Goal: Information Seeking & Learning: Learn about a topic

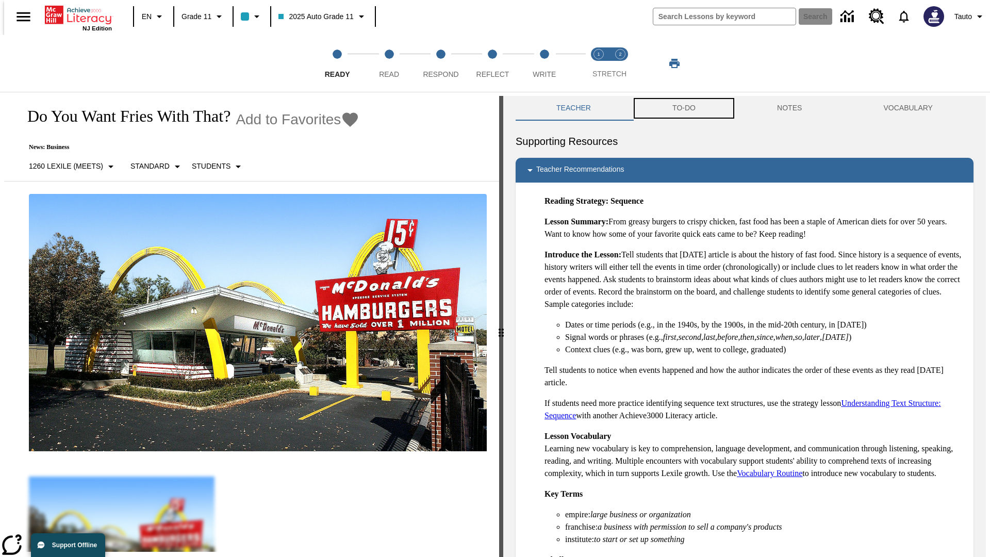
click at [683, 108] on button "TO-DO" at bounding box center [683, 108] width 105 height 25
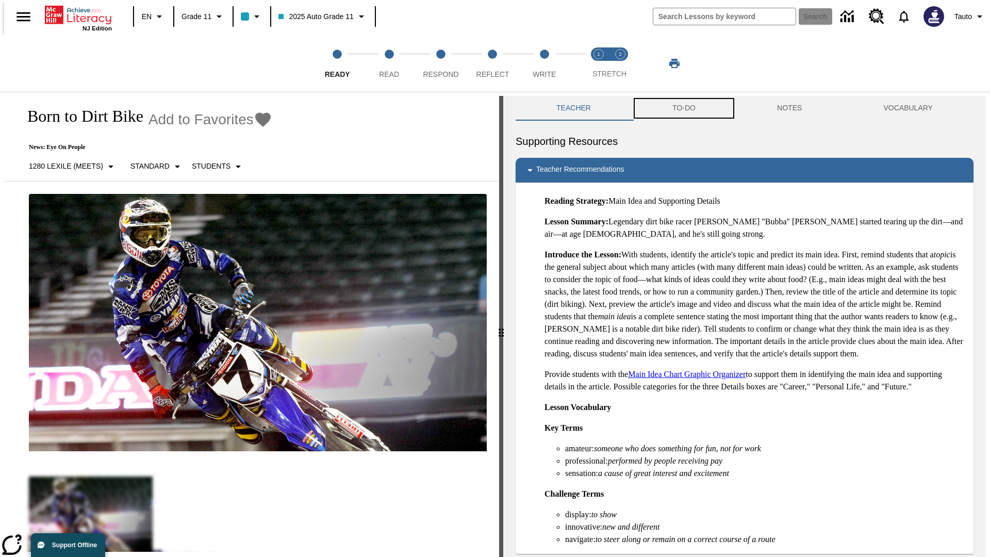
click at [683, 108] on button "TO-DO" at bounding box center [683, 108] width 105 height 25
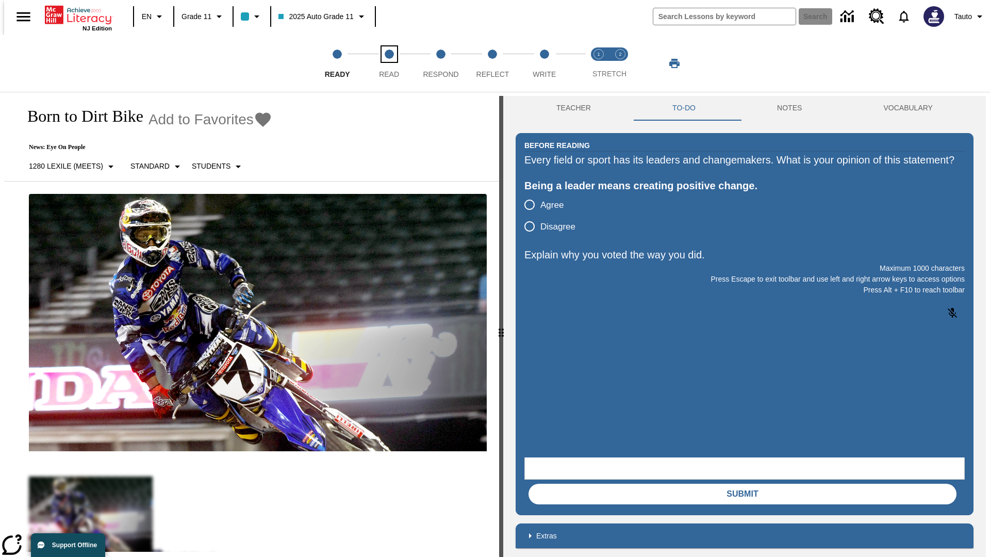
click at [389, 63] on span "Read" at bounding box center [389, 70] width 20 height 19
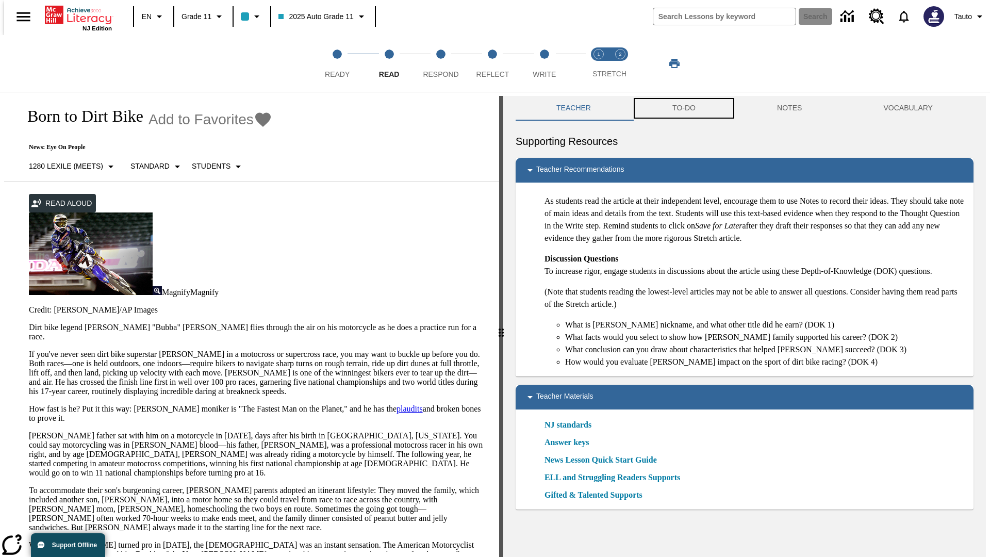
scroll to position [1, 0]
click at [683, 108] on button "TO-DO" at bounding box center [683, 107] width 105 height 25
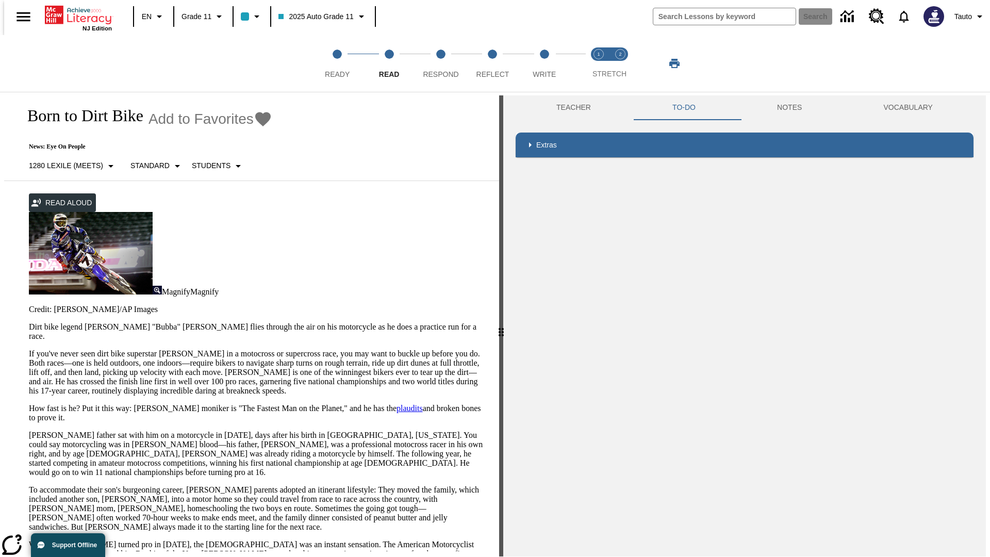
click at [29, 349] on p "If you've never seen dirt bike superstar James Stewart Jr. in a motocross or su…" at bounding box center [258, 372] width 458 height 46
click at [0, 0] on div "Screen Masking" at bounding box center [0, 0] width 0 height 0
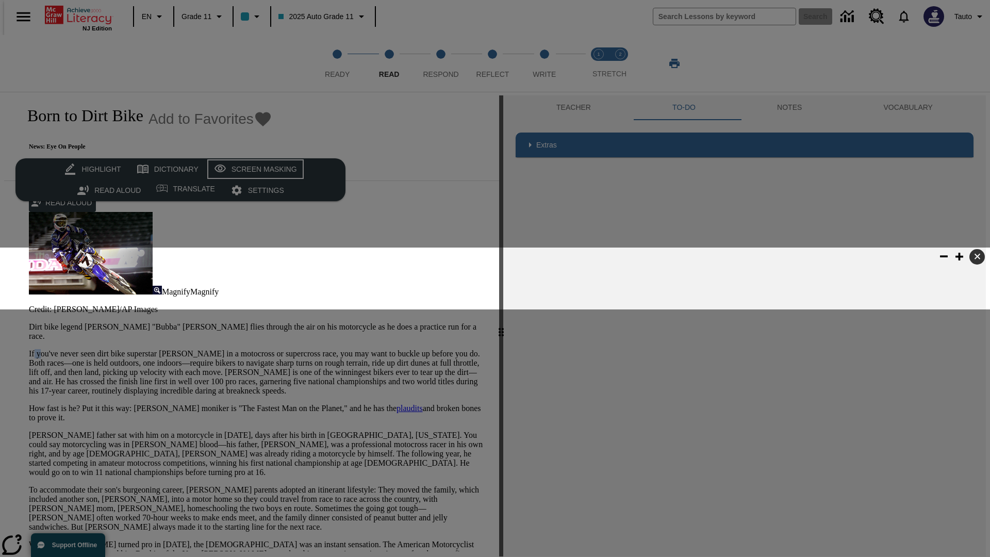
click at [254, 169] on div "Screen Masking" at bounding box center [263, 169] width 65 height 13
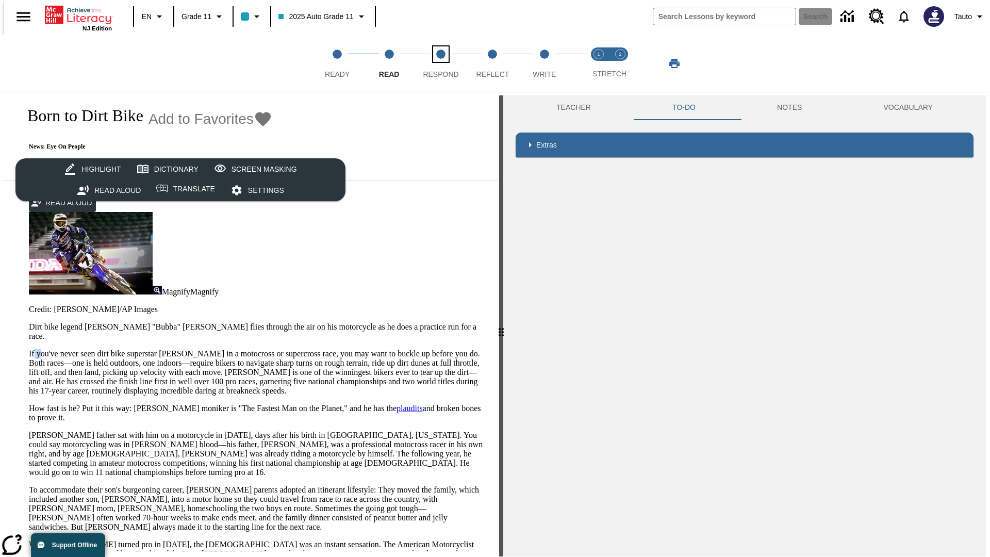
click at [441, 63] on span "Respond" at bounding box center [441, 70] width 36 height 19
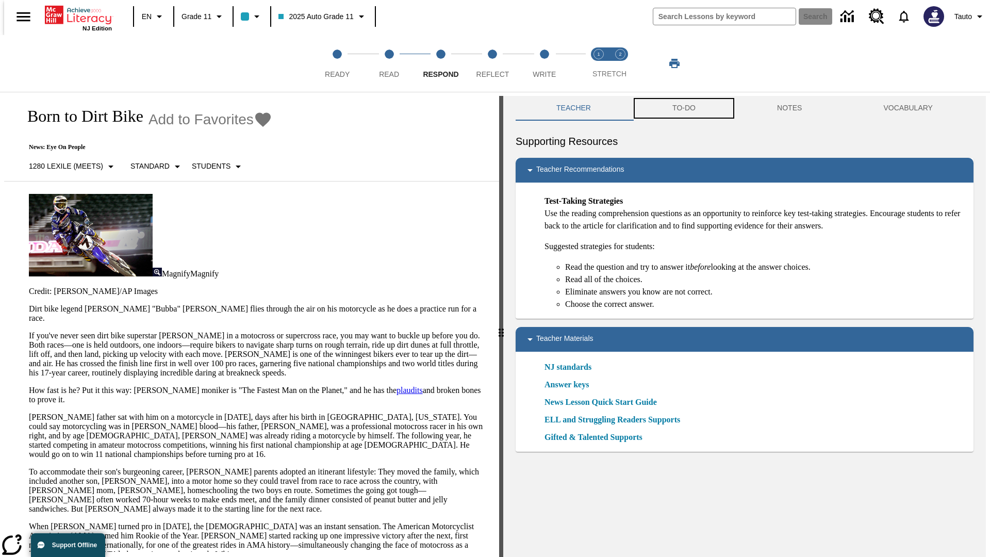
scroll to position [1, 0]
click at [683, 108] on button "TO-DO" at bounding box center [683, 107] width 105 height 25
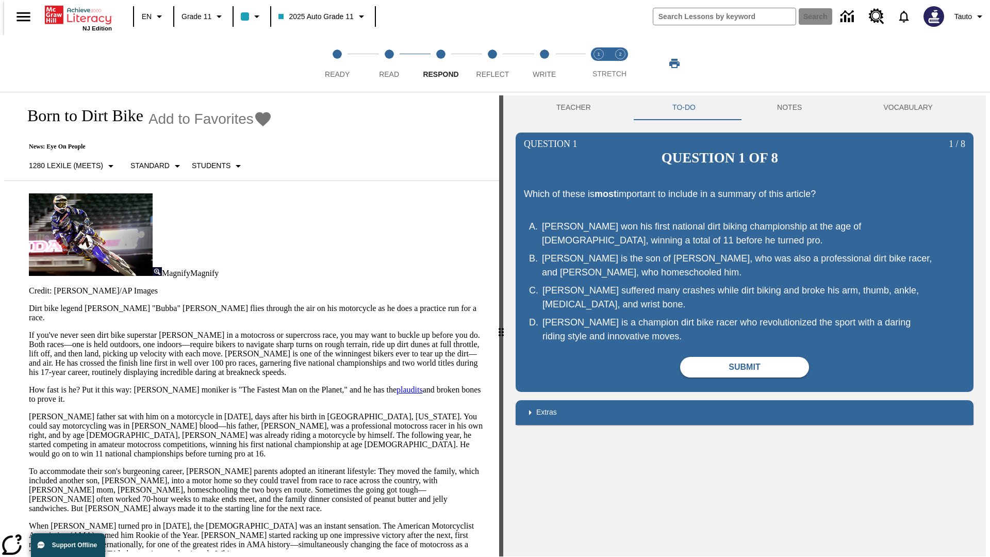
click at [29, 330] on p "If you've never seen dirt bike superstar James Stewart Jr. in a motocross or su…" at bounding box center [258, 353] width 458 height 46
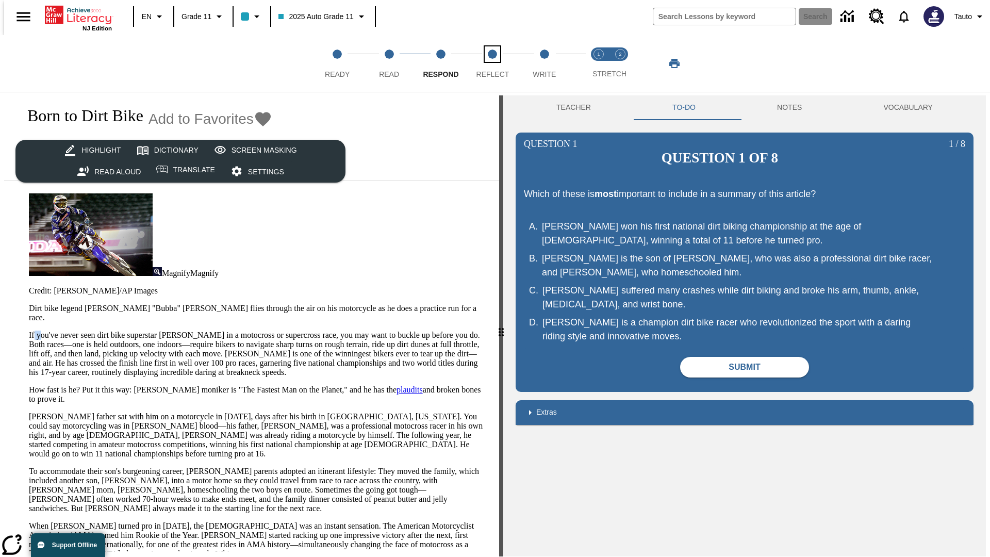
click at [492, 63] on span "Reflect" at bounding box center [492, 70] width 33 height 19
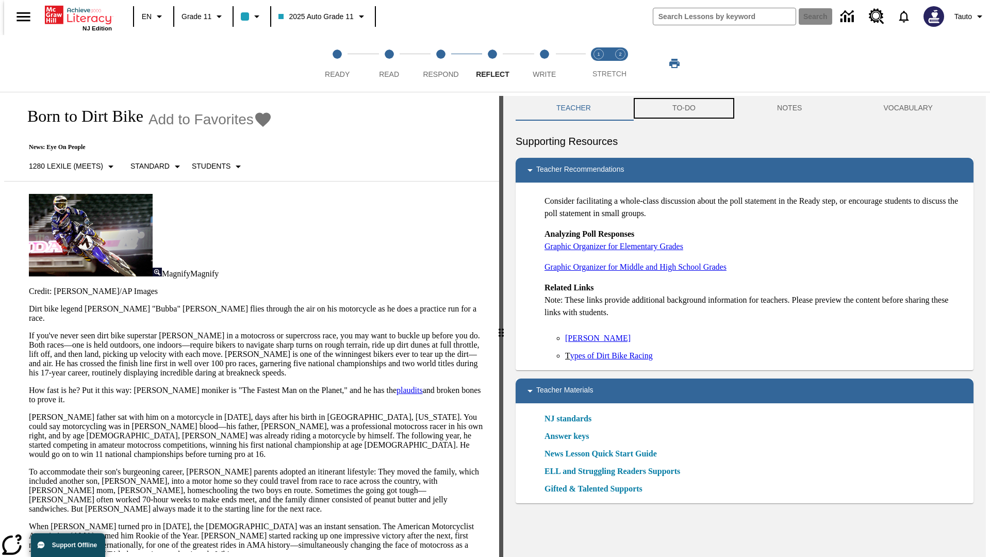
scroll to position [1, 0]
click at [683, 108] on button "TO-DO" at bounding box center [683, 107] width 105 height 25
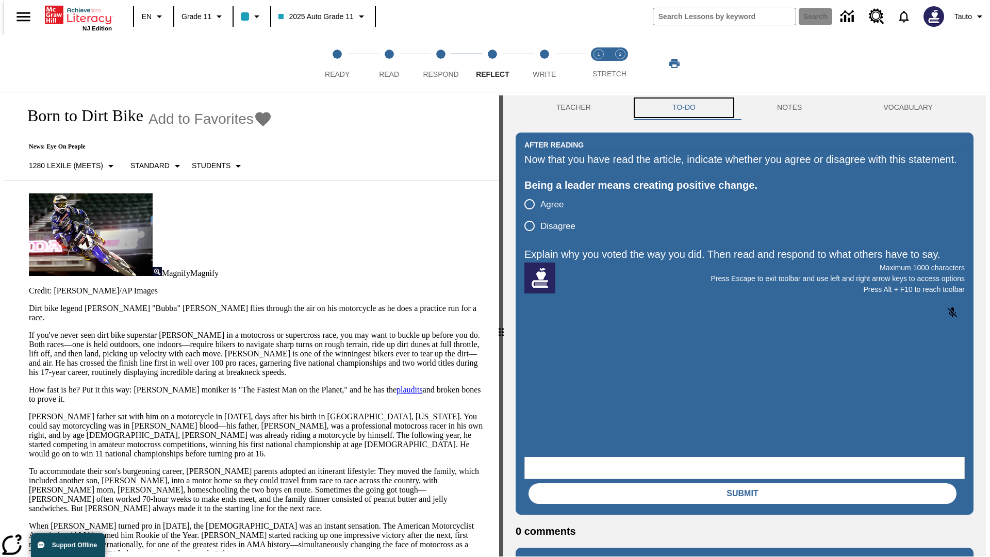
scroll to position [0, 0]
click at [29, 330] on p "If you've never seen dirt bike superstar James Stewart Jr. in a motocross or su…" at bounding box center [258, 353] width 458 height 46
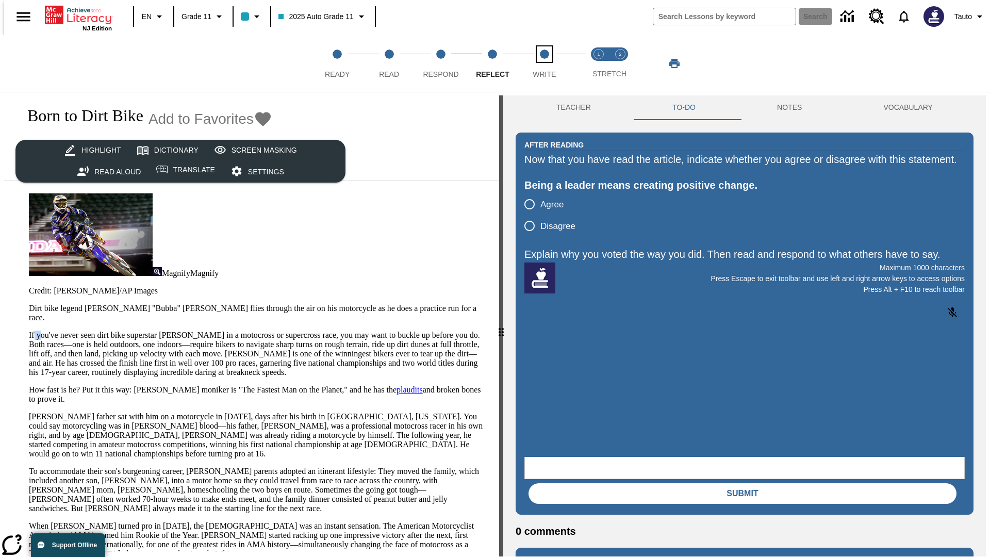
click at [544, 63] on span "Write" at bounding box center [544, 70] width 23 height 19
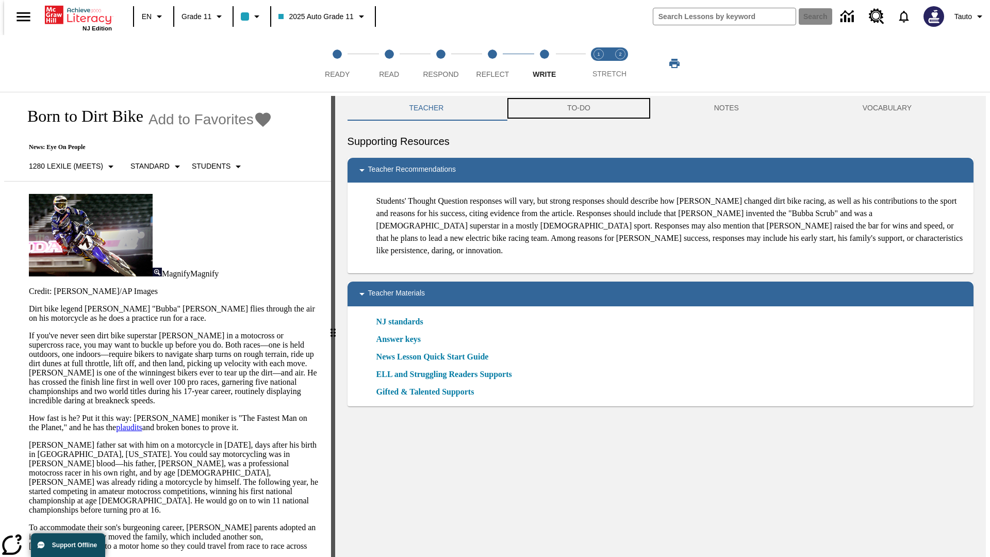
scroll to position [1, 0]
click at [578, 108] on button "TO-DO" at bounding box center [578, 107] width 147 height 25
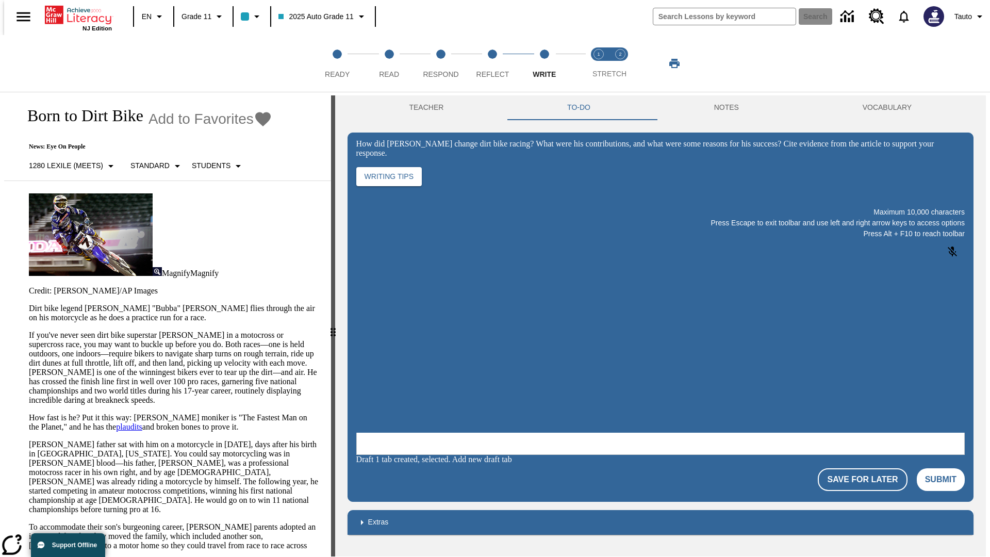
scroll to position [0, 0]
click at [29, 330] on p "If you've never seen dirt bike superstar James Stewart Jr. in a motocross or su…" at bounding box center [174, 367] width 290 height 74
click at [598, 63] on span "Stretch Read step 1 of 2" at bounding box center [598, 70] width 13 height 19
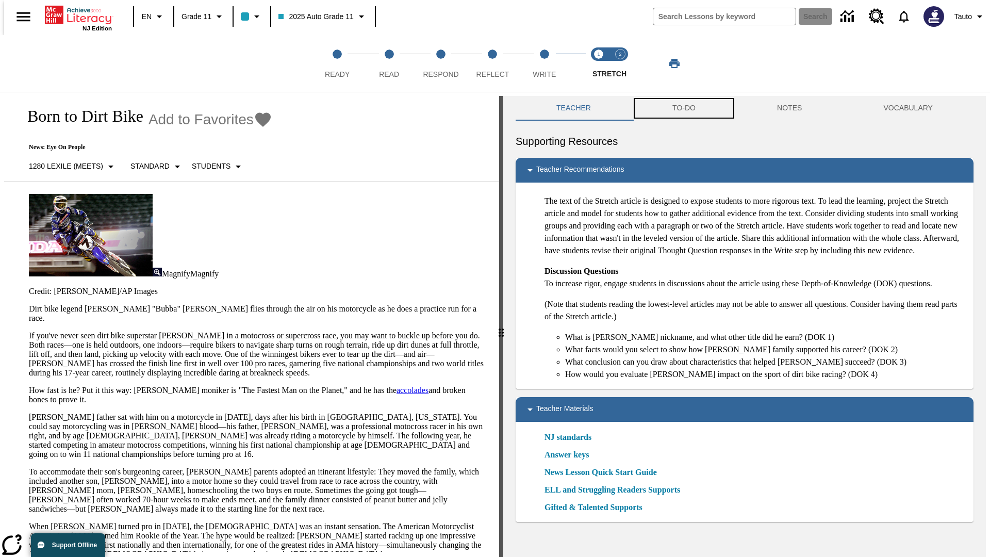
scroll to position [1, 0]
click at [683, 108] on button "TO-DO" at bounding box center [683, 107] width 105 height 25
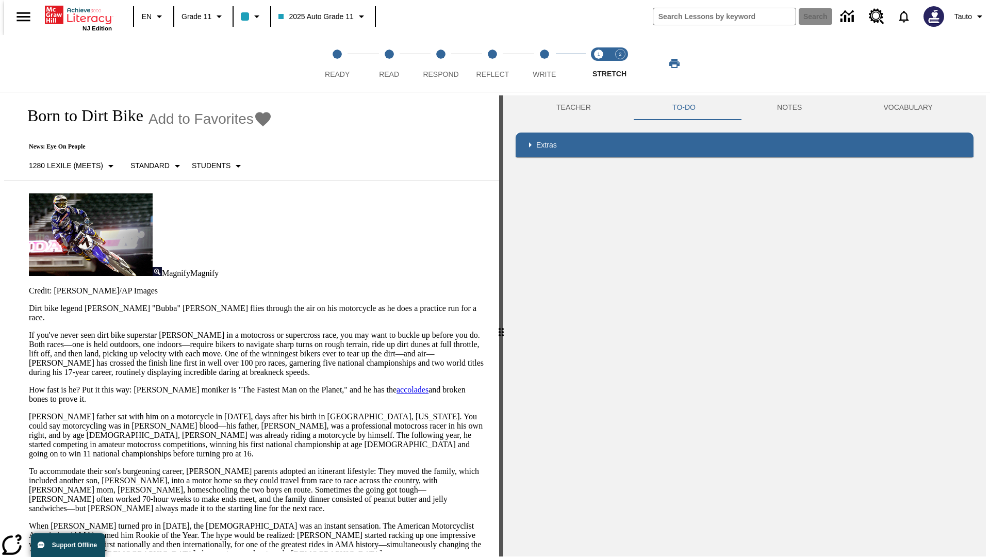
click at [29, 330] on p "If you've never seen dirt bike superstar James Stewart Jr. in a motocross or su…" at bounding box center [258, 353] width 458 height 46
click at [620, 63] on span "Stretch Respond step 2 of 2" at bounding box center [619, 70] width 13 height 19
